Goal: Task Accomplishment & Management: Use online tool/utility

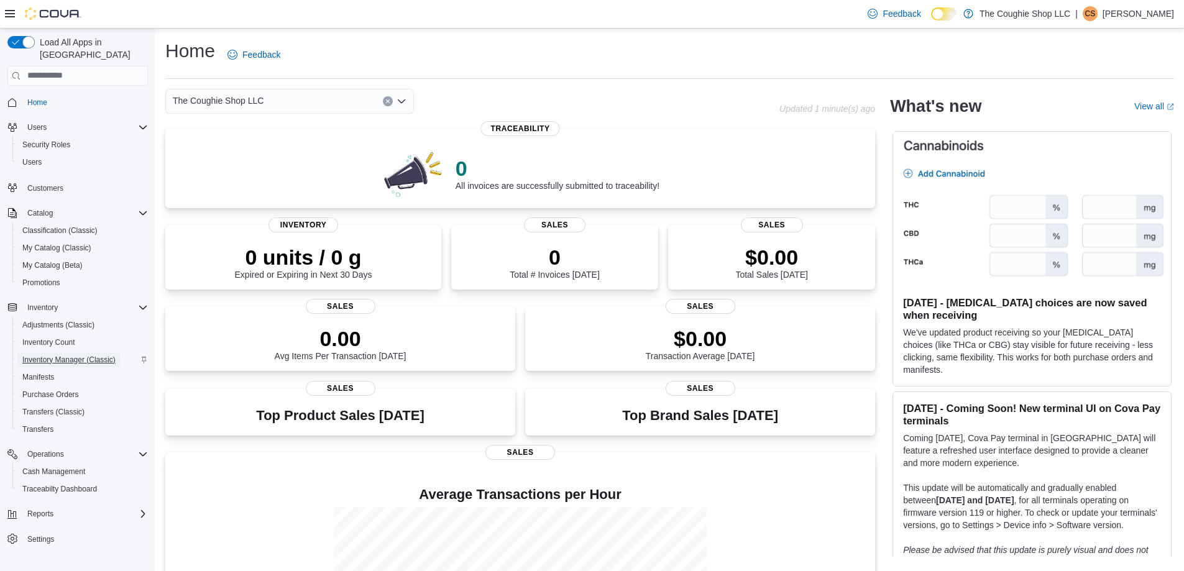
click at [97, 355] on span "Inventory Manager (Classic)" at bounding box center [68, 360] width 93 height 10
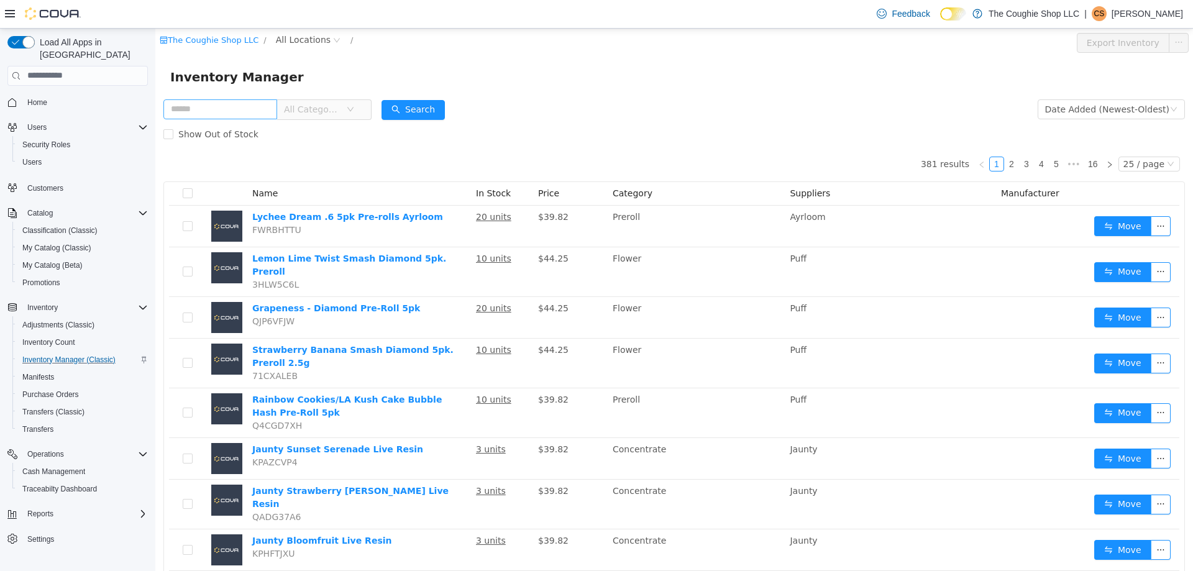
click at [239, 112] on input "text" at bounding box center [220, 109] width 114 height 20
click at [304, 40] on span "All Locations" at bounding box center [303, 39] width 55 height 14
click at [322, 105] on span "[STREET_ADDRESS]" at bounding box center [338, 106] width 86 height 10
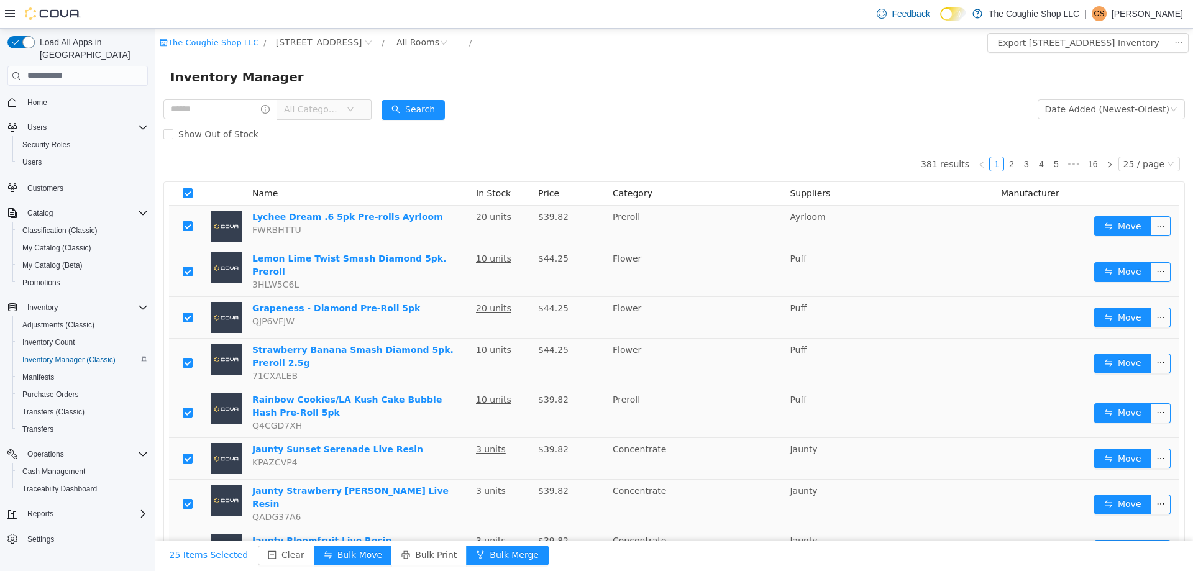
click at [712, 104] on form "All Categories Date Added (Newest-Oldest) Search Show Out of Stock" at bounding box center [673, 121] width 1021 height 50
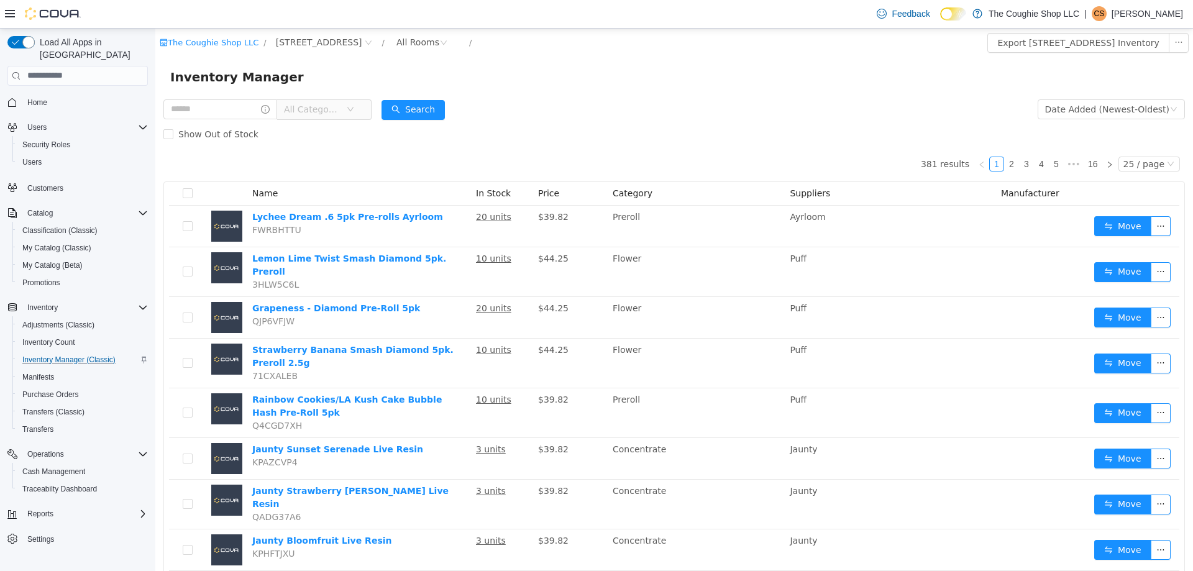
click at [346, 115] on span "All Categories" at bounding box center [315, 108] width 62 height 19
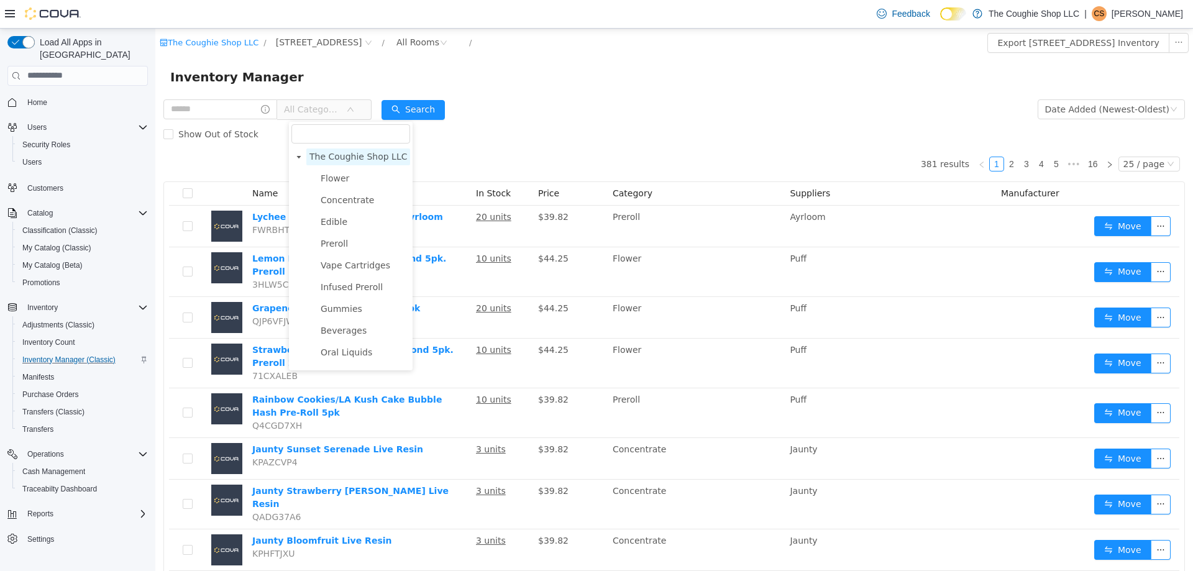
click at [367, 155] on span "The Coughie Shop LLC" at bounding box center [358, 156] width 98 height 10
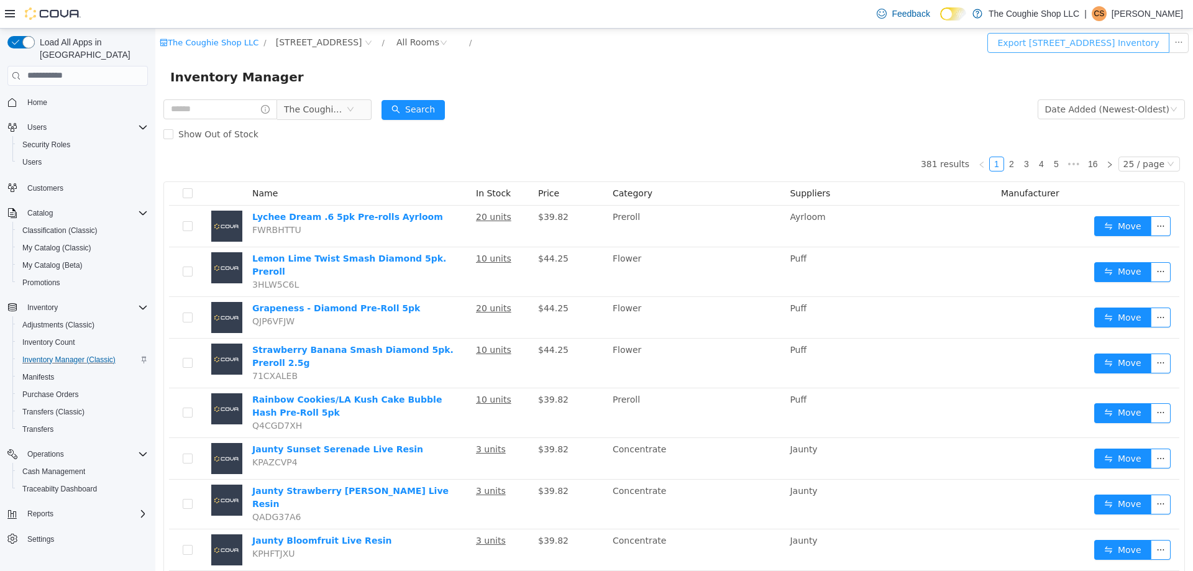
click at [1136, 45] on button "Export [STREET_ADDRESS] Inventory" at bounding box center [1077, 42] width 181 height 20
